Goal: Task Accomplishment & Management: Use online tool/utility

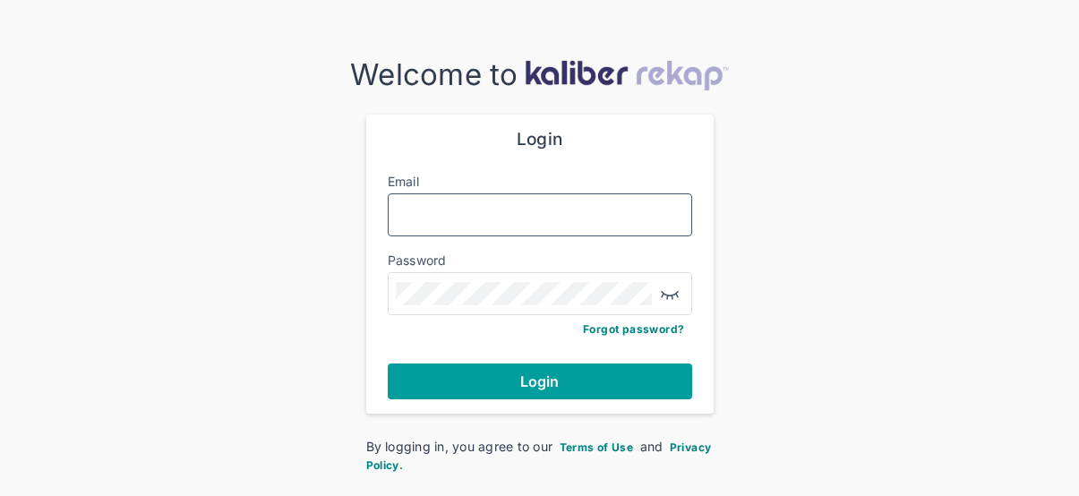
type input "**********"
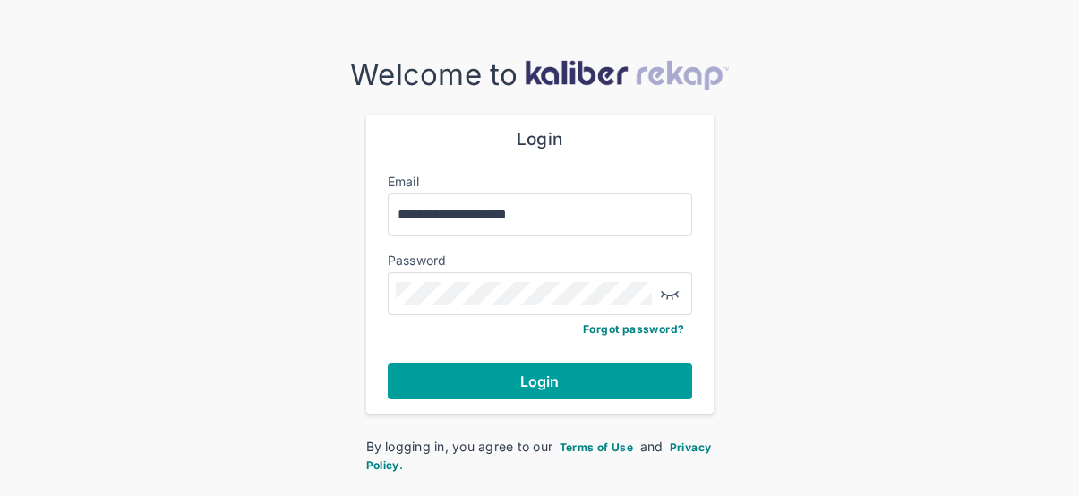
click at [591, 368] on button "Login" at bounding box center [540, 381] width 304 height 36
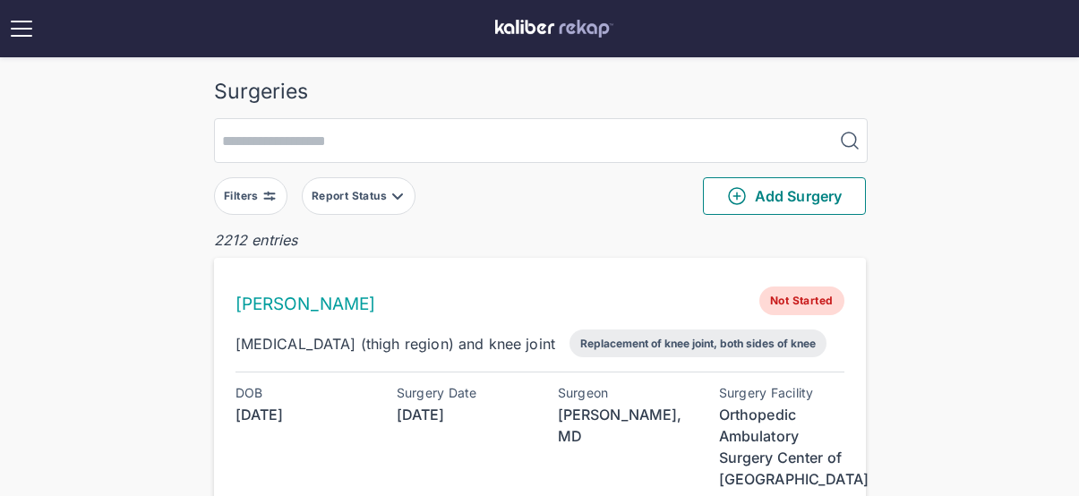
click at [258, 195] on div "Filters" at bounding box center [243, 196] width 38 height 14
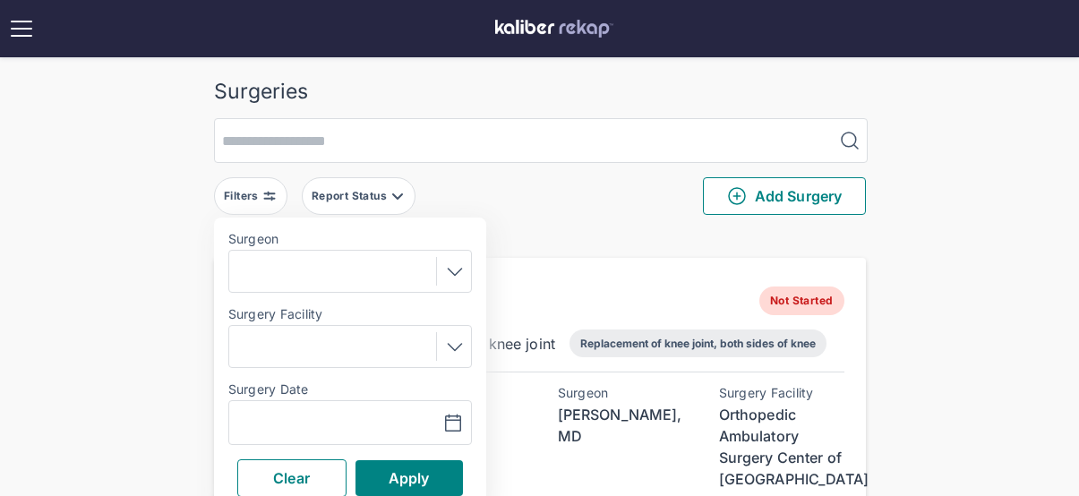
click at [329, 406] on div "Navigate forward to interact with the calendar and select a date. Press the que…" at bounding box center [349, 422] width 243 height 45
click at [328, 417] on input "text" at bounding box center [288, 422] width 104 height 21
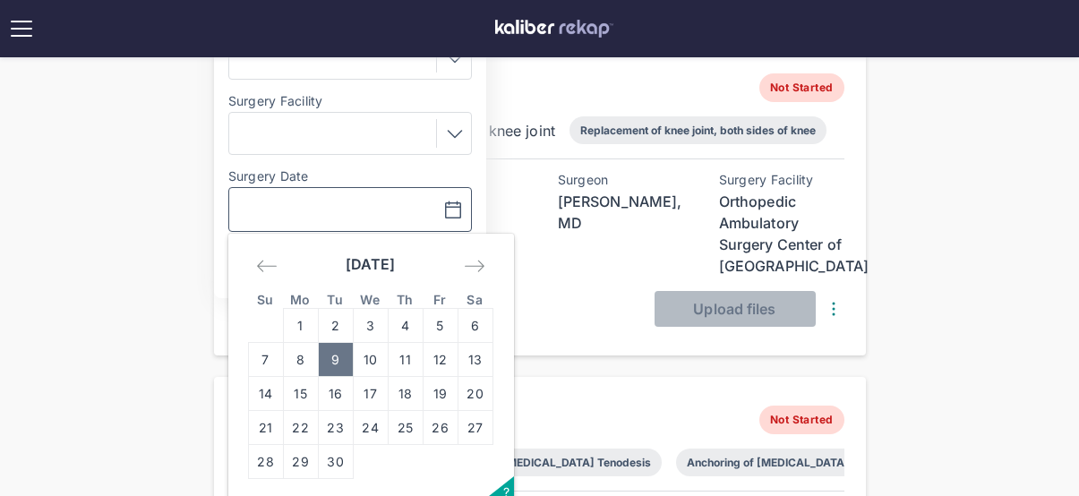
scroll to position [230, 0]
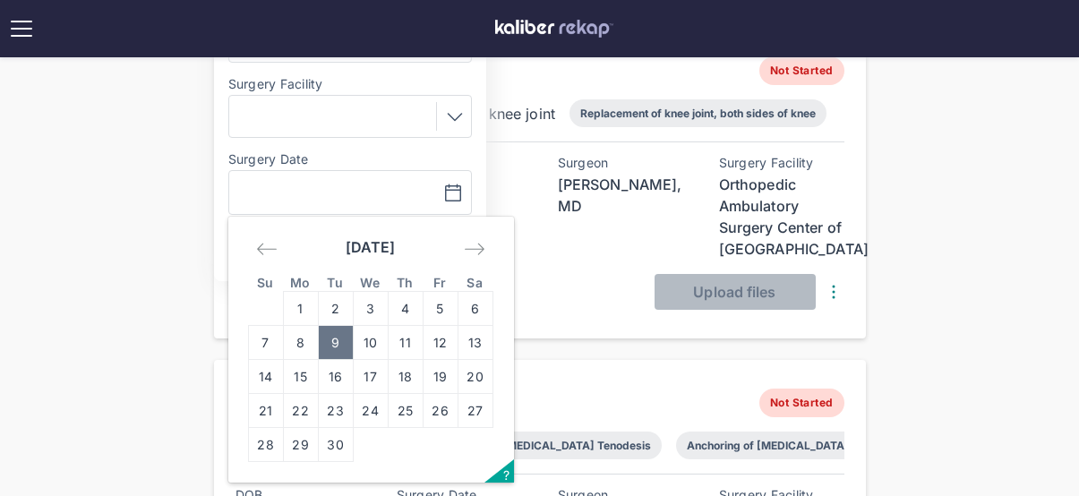
click at [332, 340] on td "9" at bounding box center [335, 343] width 35 height 34
type input "**********"
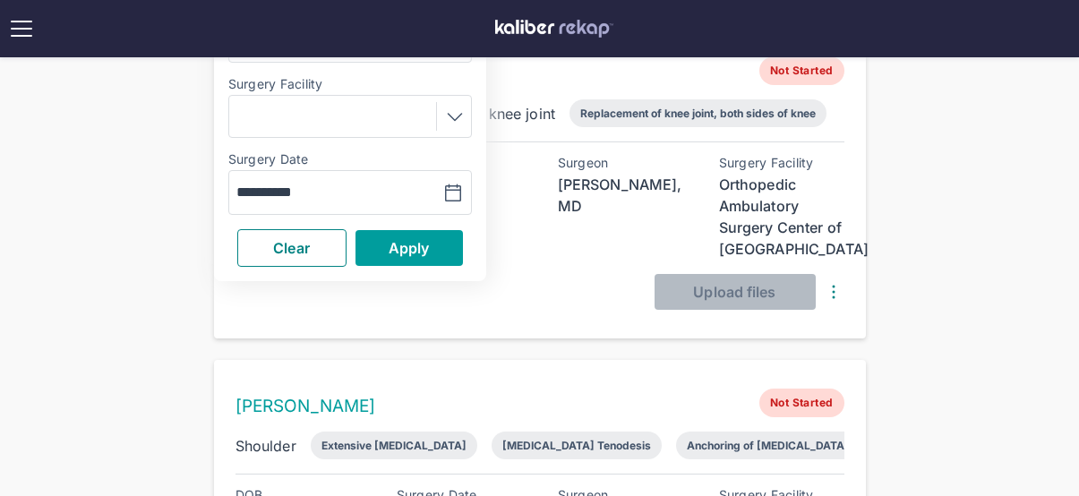
click at [397, 262] on button "Apply" at bounding box center [408, 248] width 107 height 36
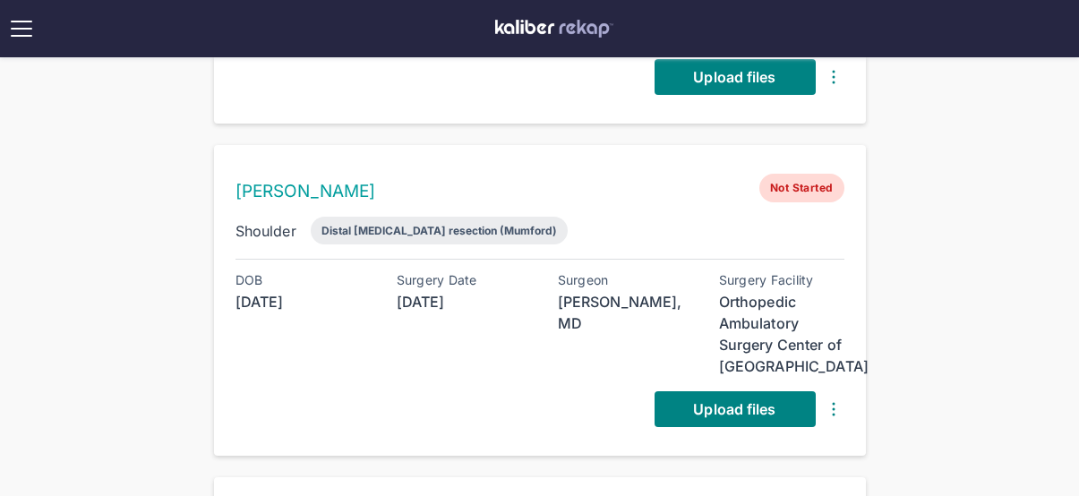
scroll to position [439, 0]
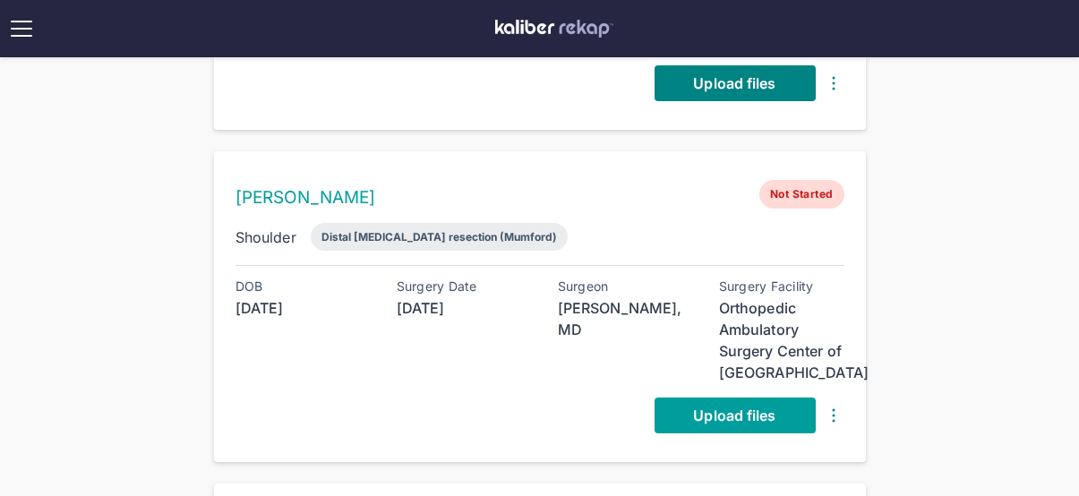
click at [795, 421] on link "Upload files" at bounding box center [734, 415] width 161 height 36
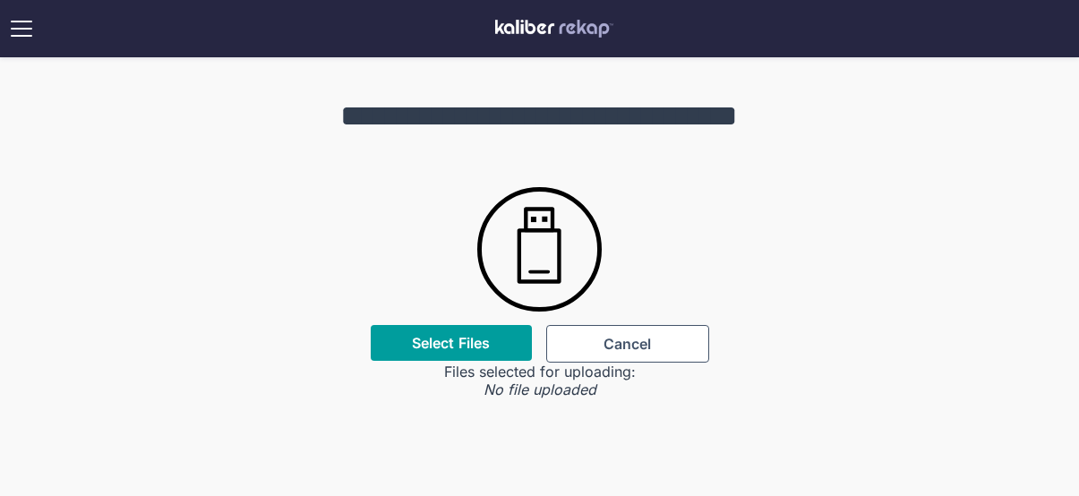
click at [500, 352] on div "Select Files" at bounding box center [451, 343] width 161 height 36
click at [466, 341] on label "Select Files" at bounding box center [451, 343] width 78 height 18
click at [0, 0] on input "Select Files" at bounding box center [0, 0] width 0 height 0
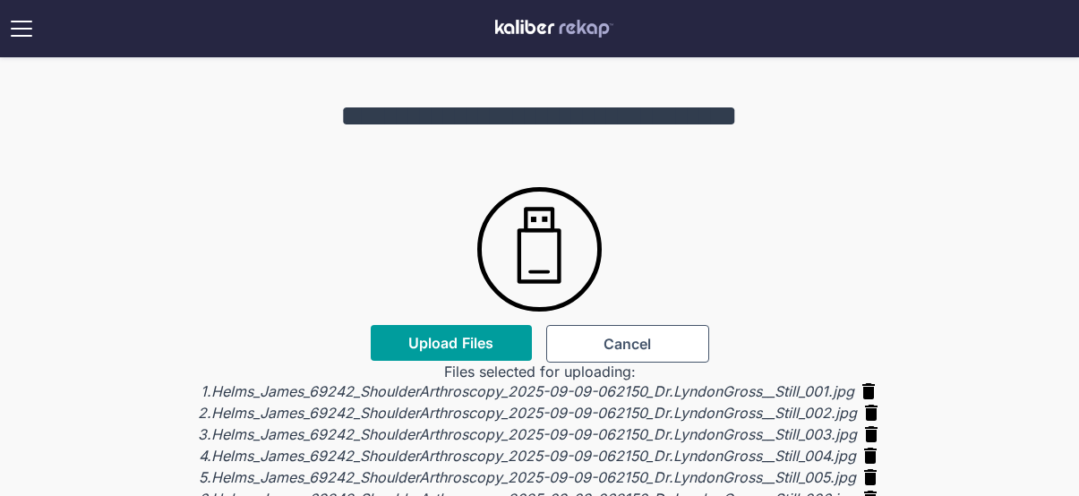
click at [495, 337] on button "Upload Files" at bounding box center [451, 343] width 161 height 36
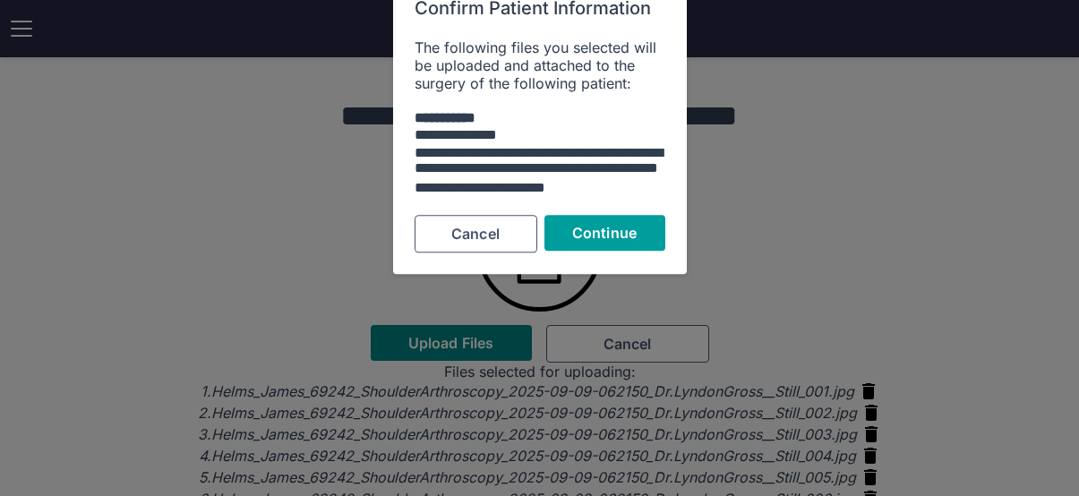
click at [599, 226] on span "Continue" at bounding box center [604, 233] width 64 height 18
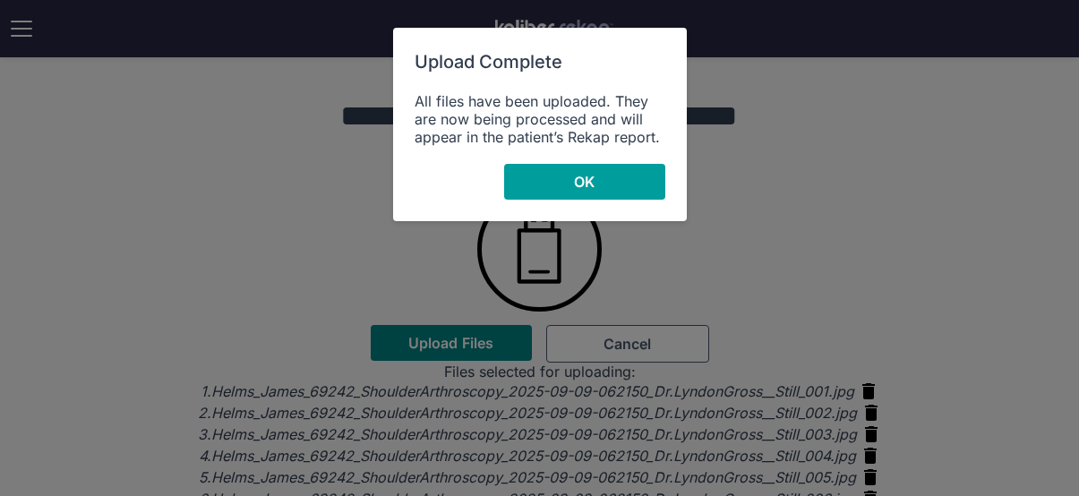
click at [595, 172] on button "OK" at bounding box center [584, 182] width 161 height 36
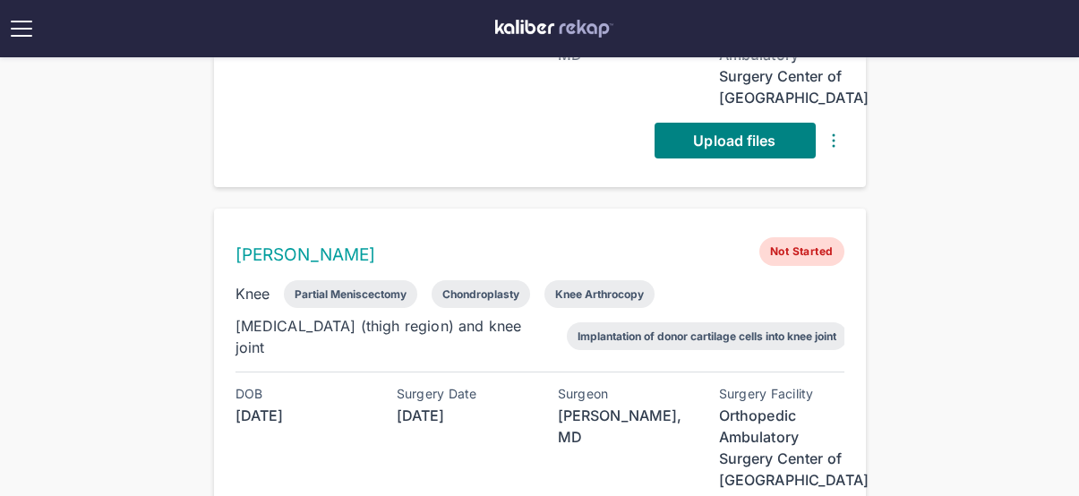
scroll to position [815, 0]
